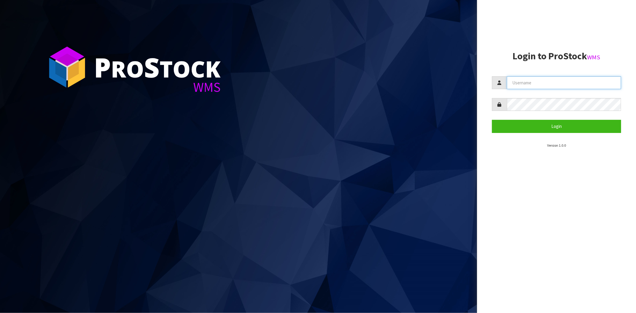
click at [522, 84] on input "text" at bounding box center [564, 82] width 114 height 13
type input "[PERSON_NAME][EMAIL_ADDRESS][DOMAIN_NAME]"
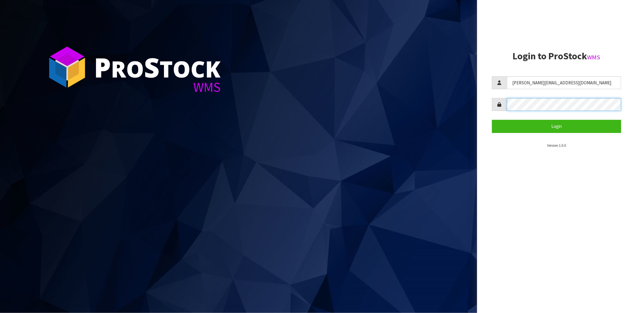
click at [492, 120] on button "Login" at bounding box center [556, 126] width 129 height 13
click at [450, 106] on div "P ro S tock WMS Login to ProStock WMS [PERSON_NAME][EMAIL_ADDRESS][DOMAIN_NAME]…" at bounding box center [318, 156] width 636 height 313
click at [492, 120] on button "Login" at bounding box center [556, 126] width 129 height 13
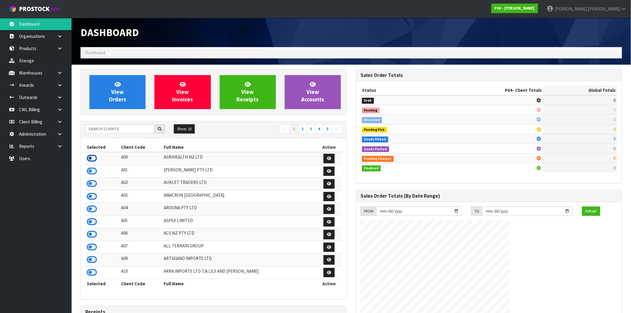
click at [89, 162] on icon at bounding box center [92, 158] width 10 height 9
click at [60, 84] on icon at bounding box center [60, 85] width 6 height 4
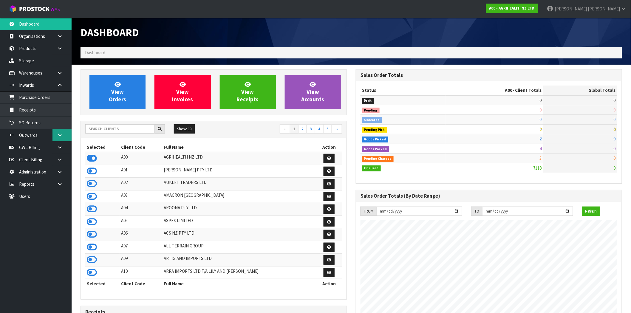
click at [67, 137] on link at bounding box center [61, 135] width 19 height 12
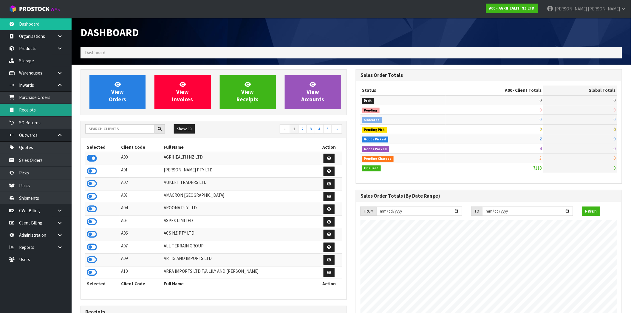
click at [35, 111] on link "Receipts" at bounding box center [36, 110] width 72 height 12
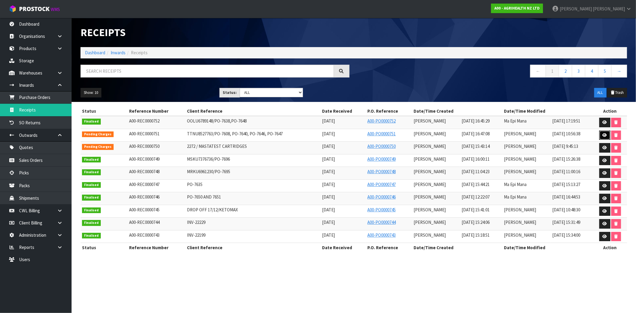
click at [605, 136] on icon at bounding box center [605, 135] width 4 height 4
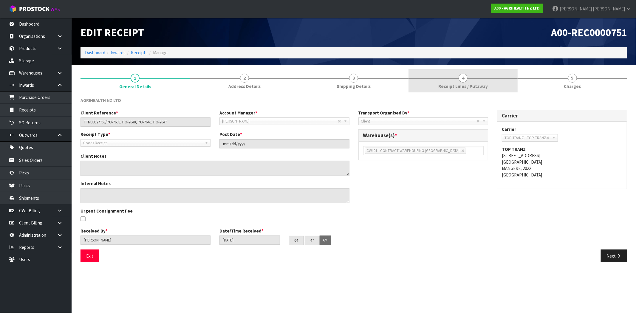
click at [449, 78] on link "4 Receipt Lines / Putaway" at bounding box center [463, 81] width 109 height 24
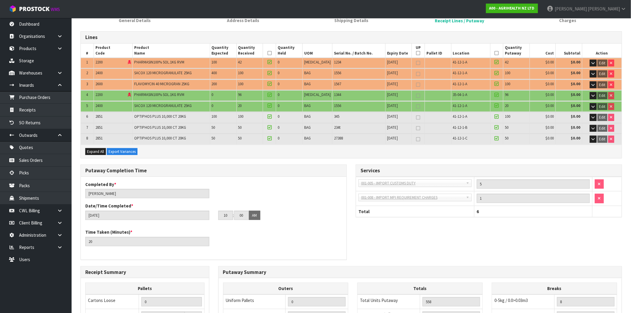
scroll to position [99, 0]
